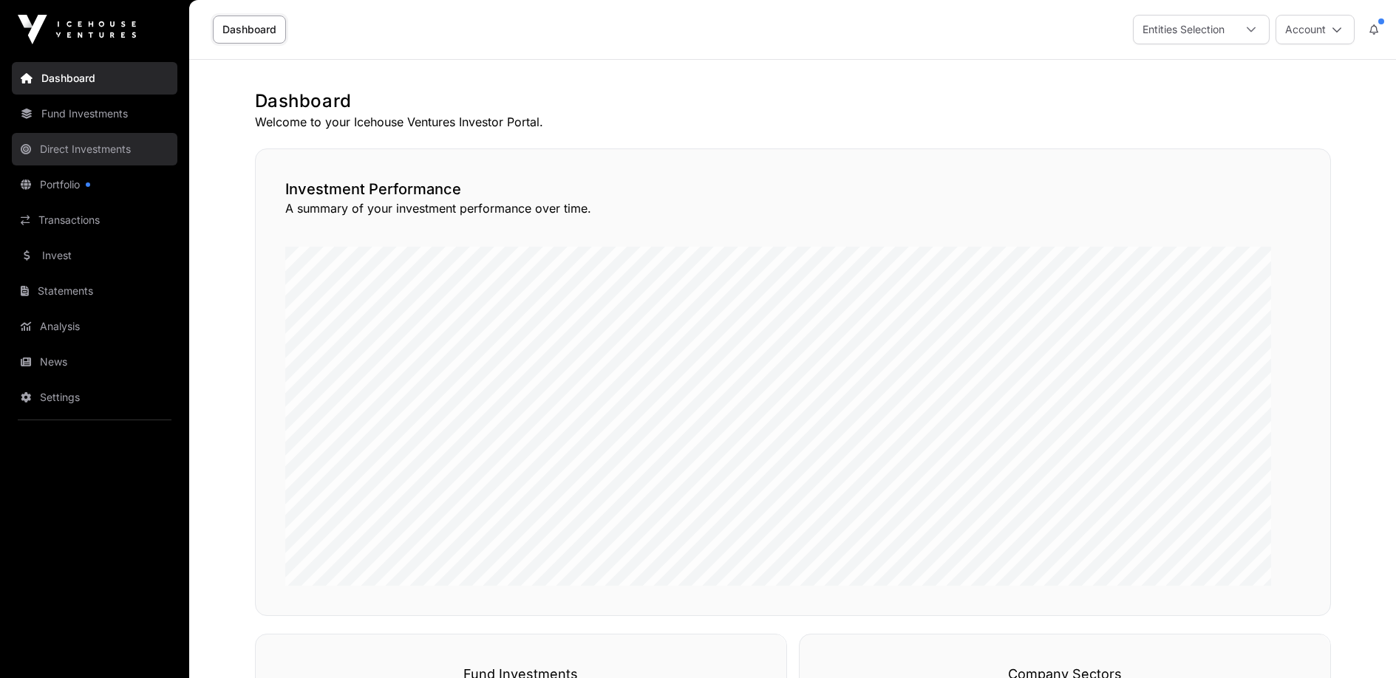
click at [85, 166] on link "Direct Investments" at bounding box center [95, 149] width 166 height 33
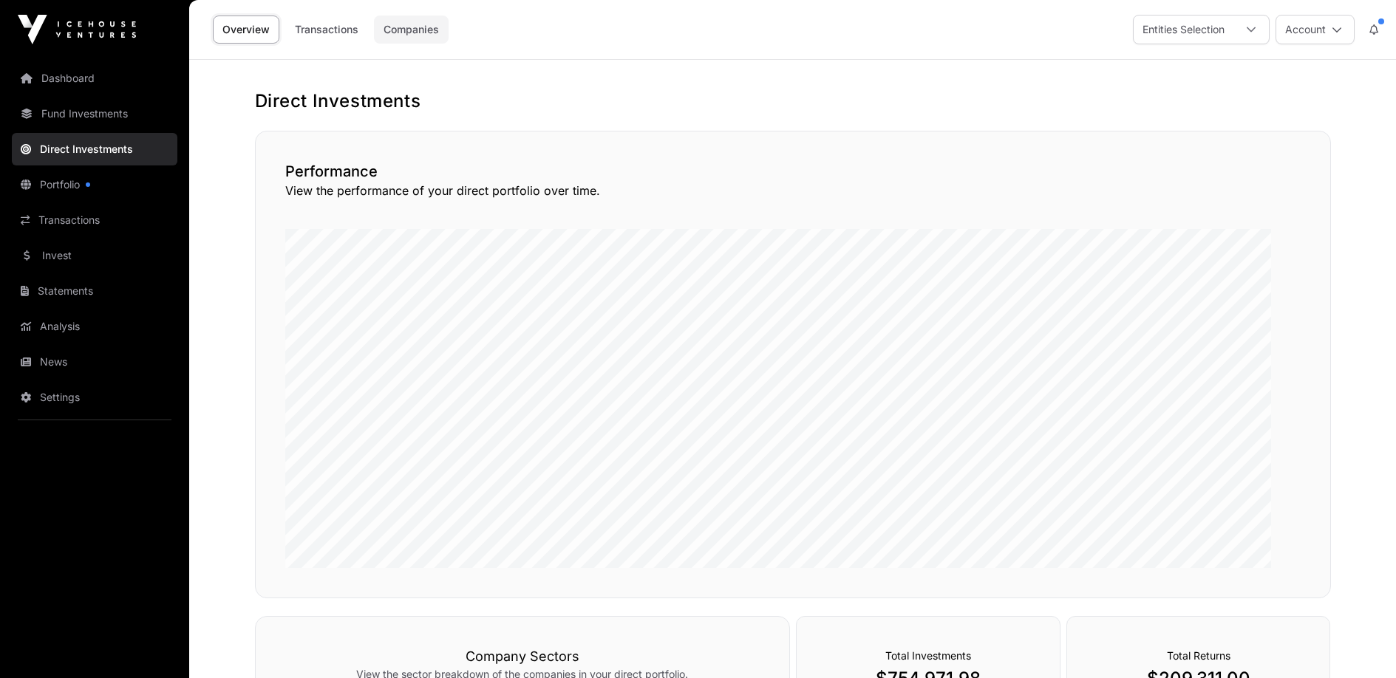
click at [449, 43] on link "Companies" at bounding box center [411, 30] width 75 height 28
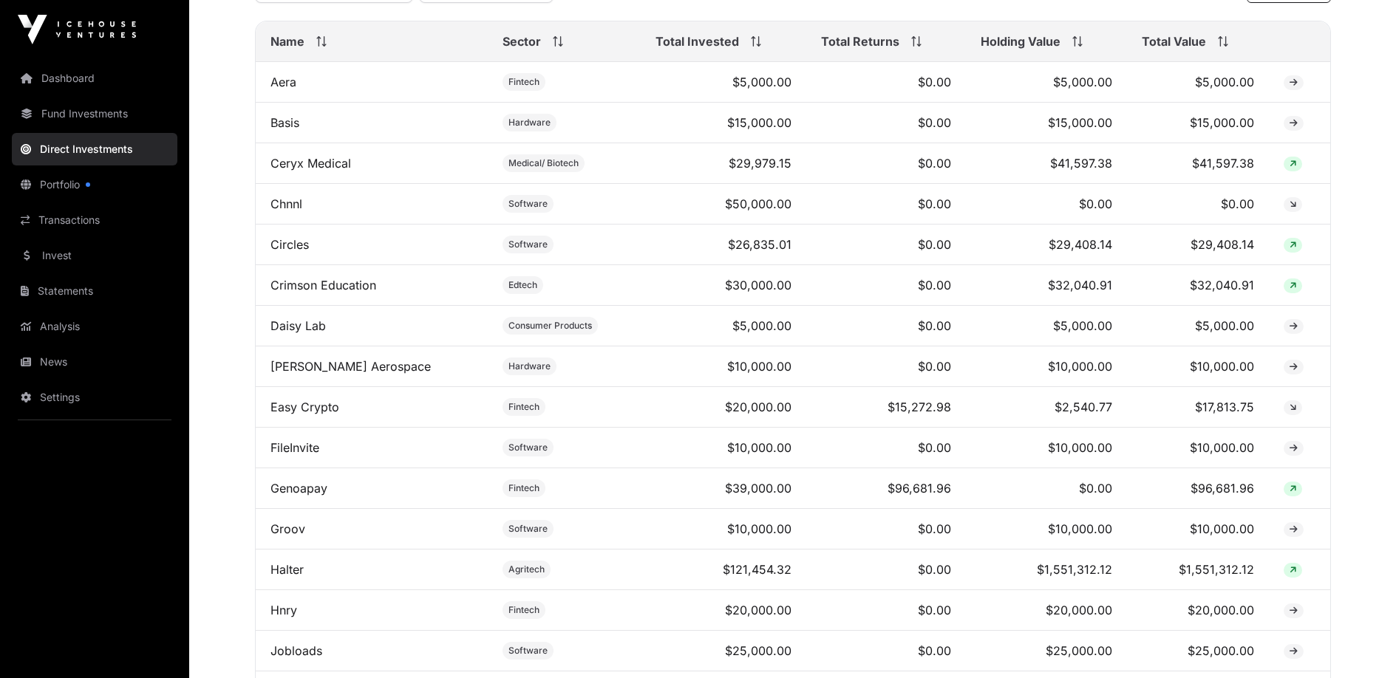
scroll to position [656, 0]
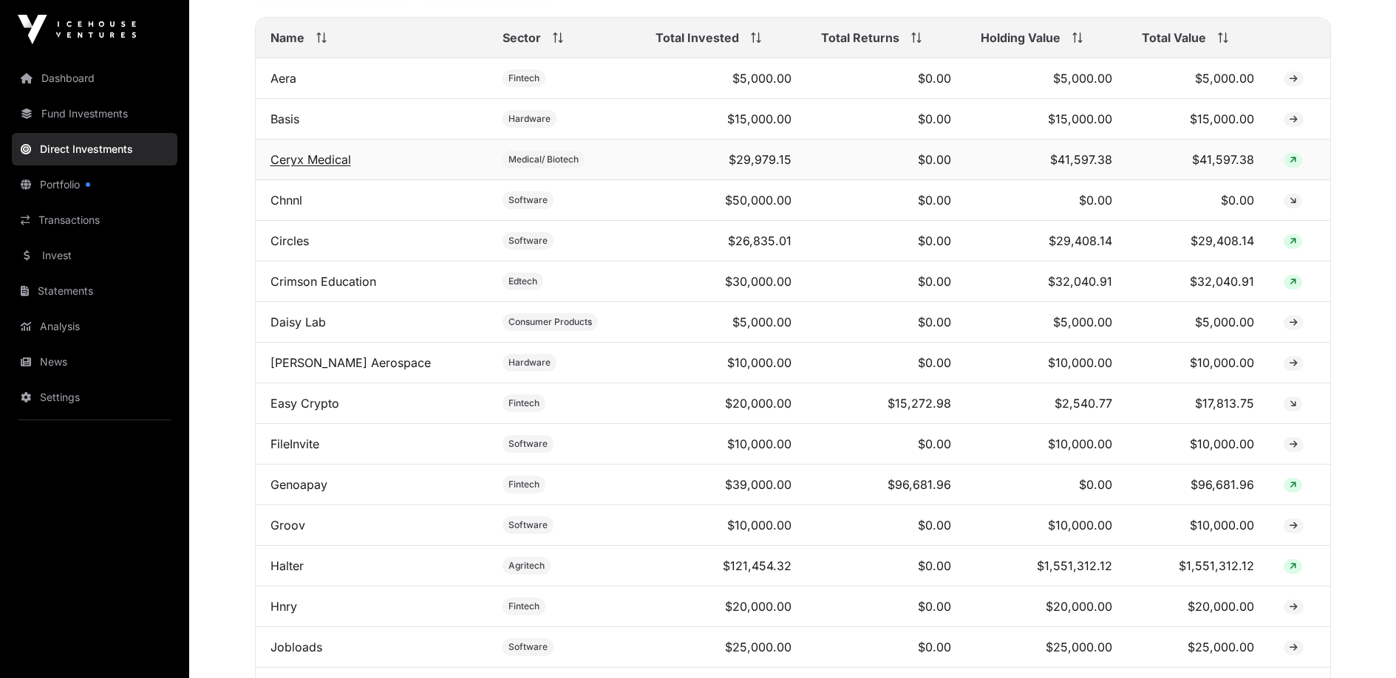
click at [351, 167] on link "Ceryx Medical" at bounding box center [310, 159] width 81 height 15
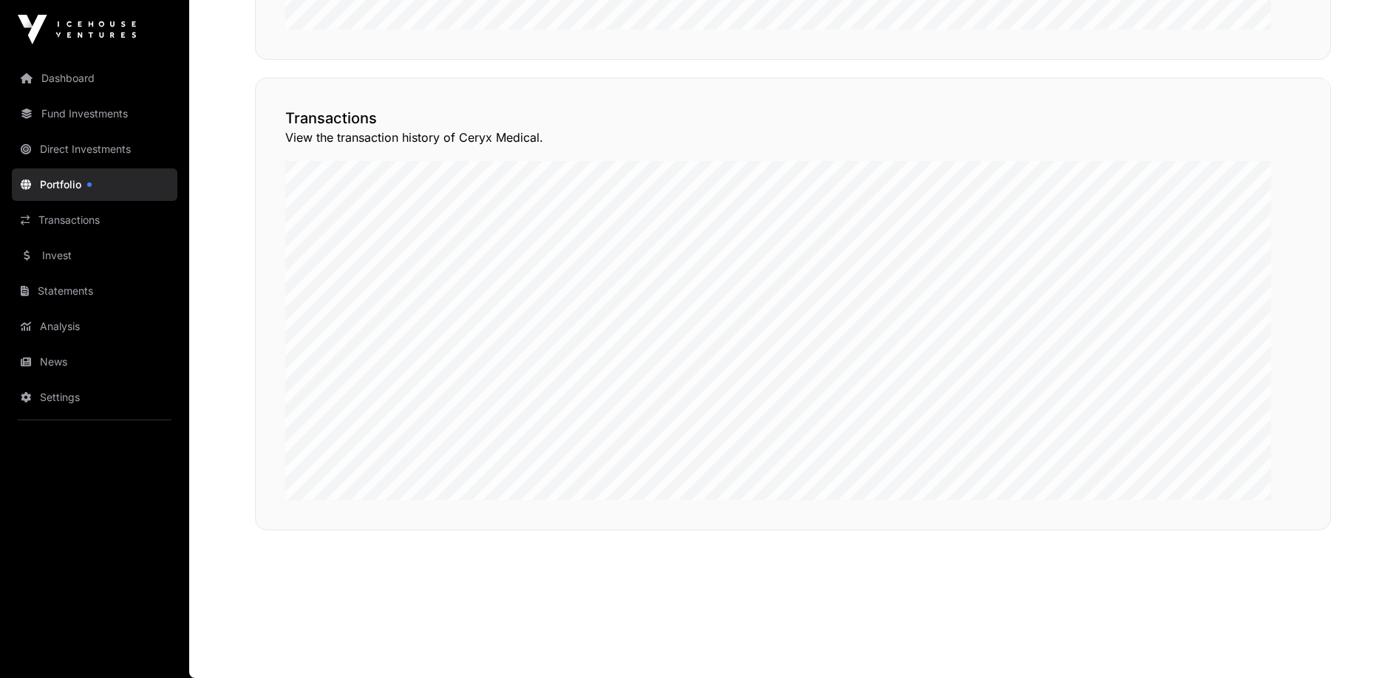
scroll to position [1290, 0]
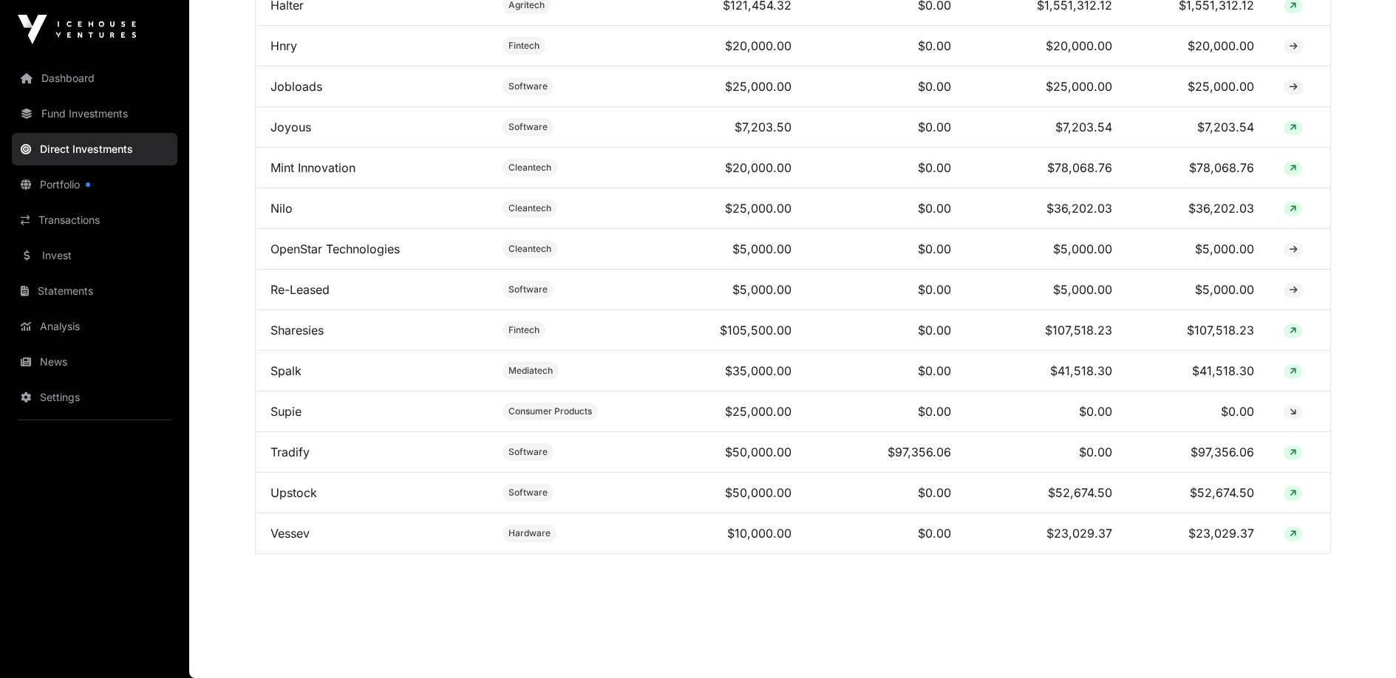
scroll to position [1675, 0]
click at [293, 201] on link "Nilo" at bounding box center [281, 208] width 22 height 15
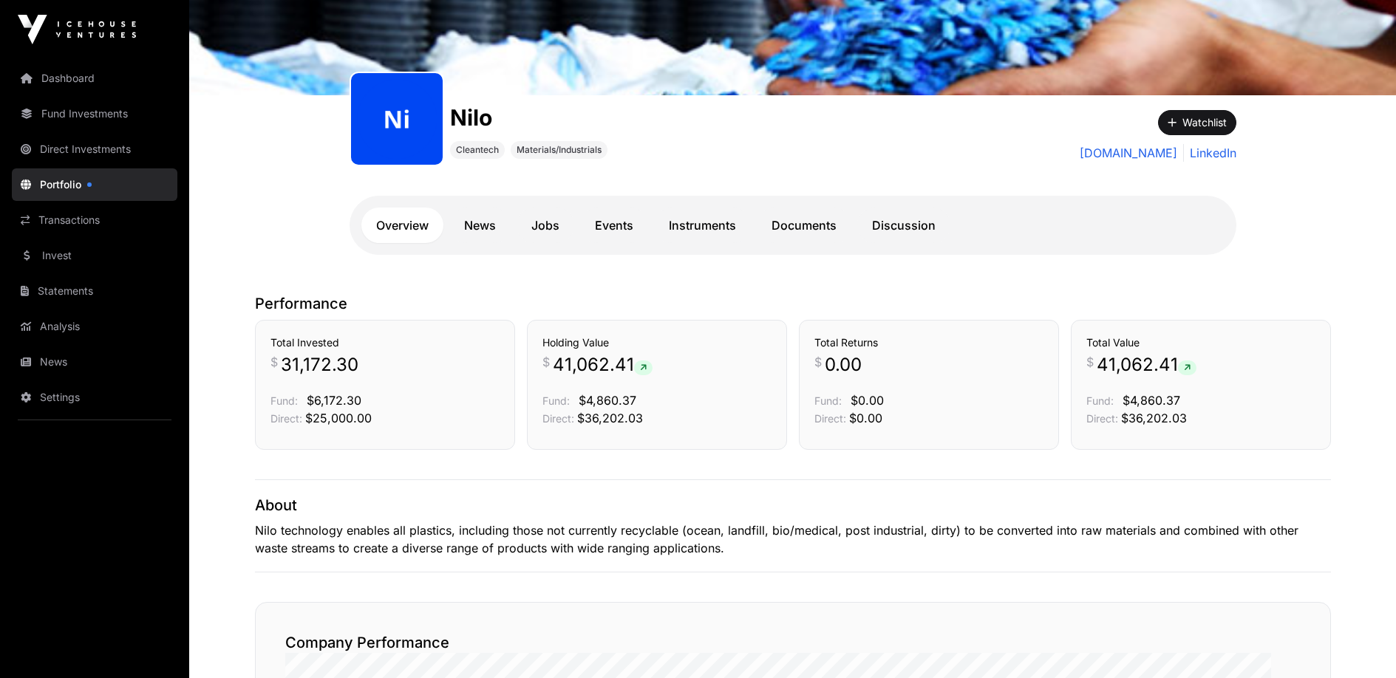
scroll to position [150, 0]
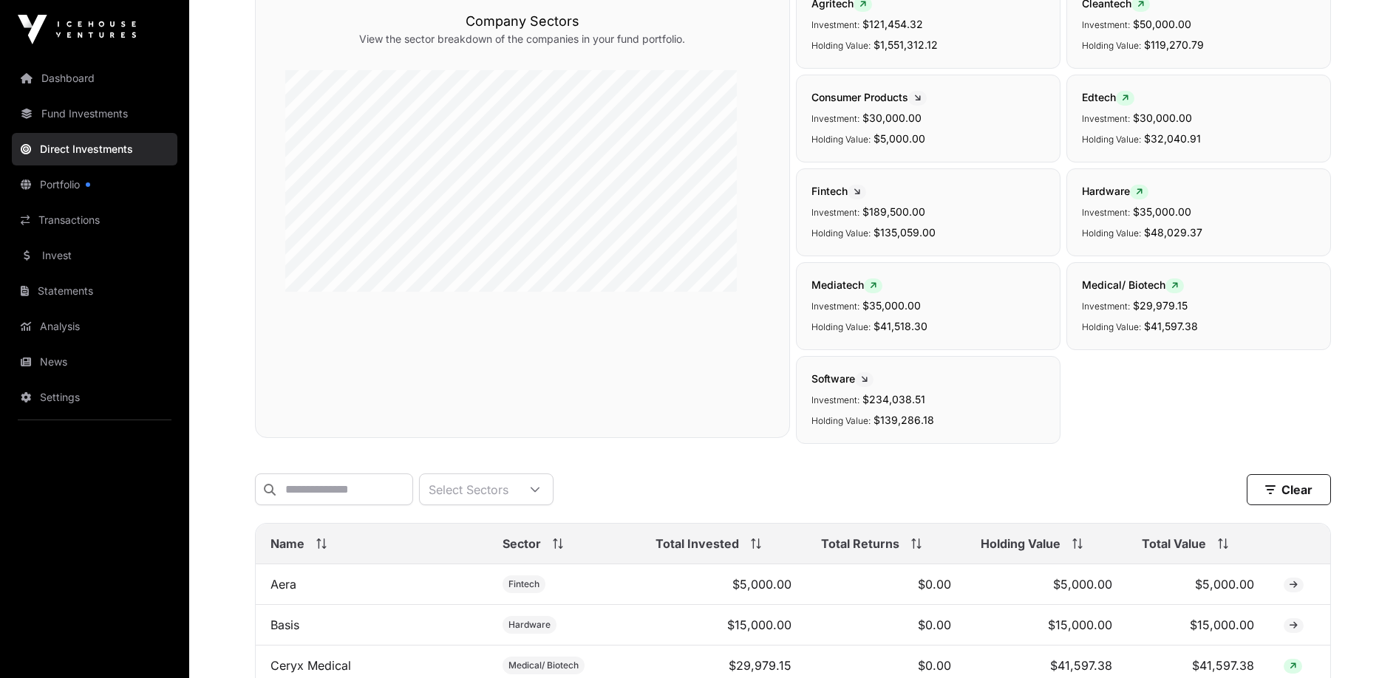
scroll to position [1675, 0]
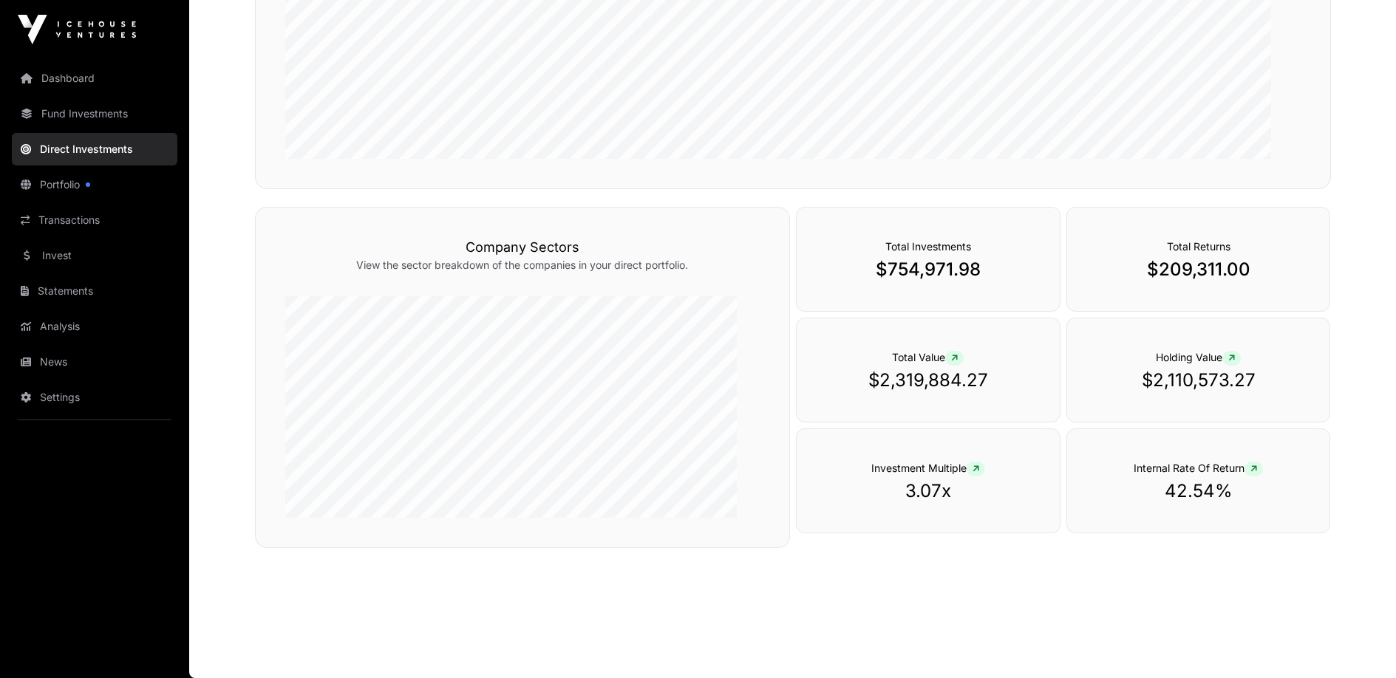
scroll to position [576, 0]
